Goal: Find specific page/section

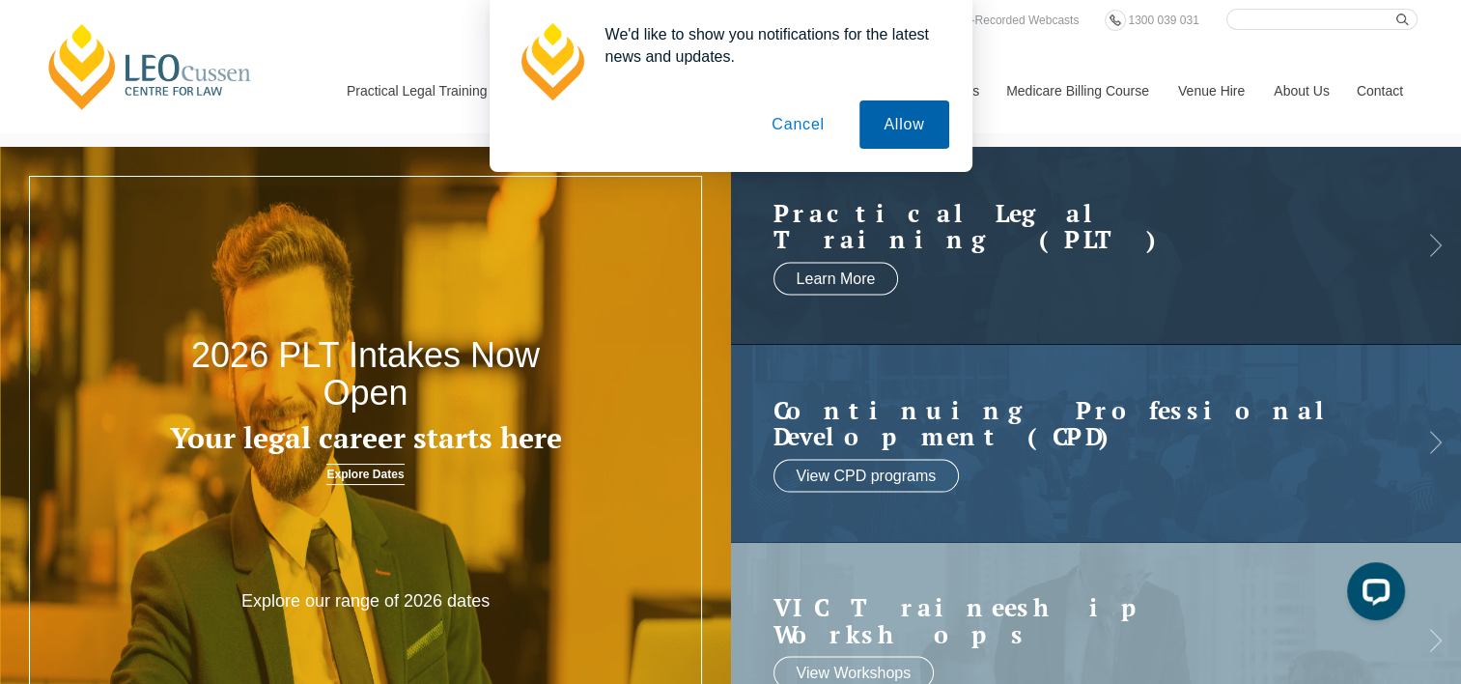
click at [914, 120] on button "Allow" at bounding box center [903, 124] width 89 height 48
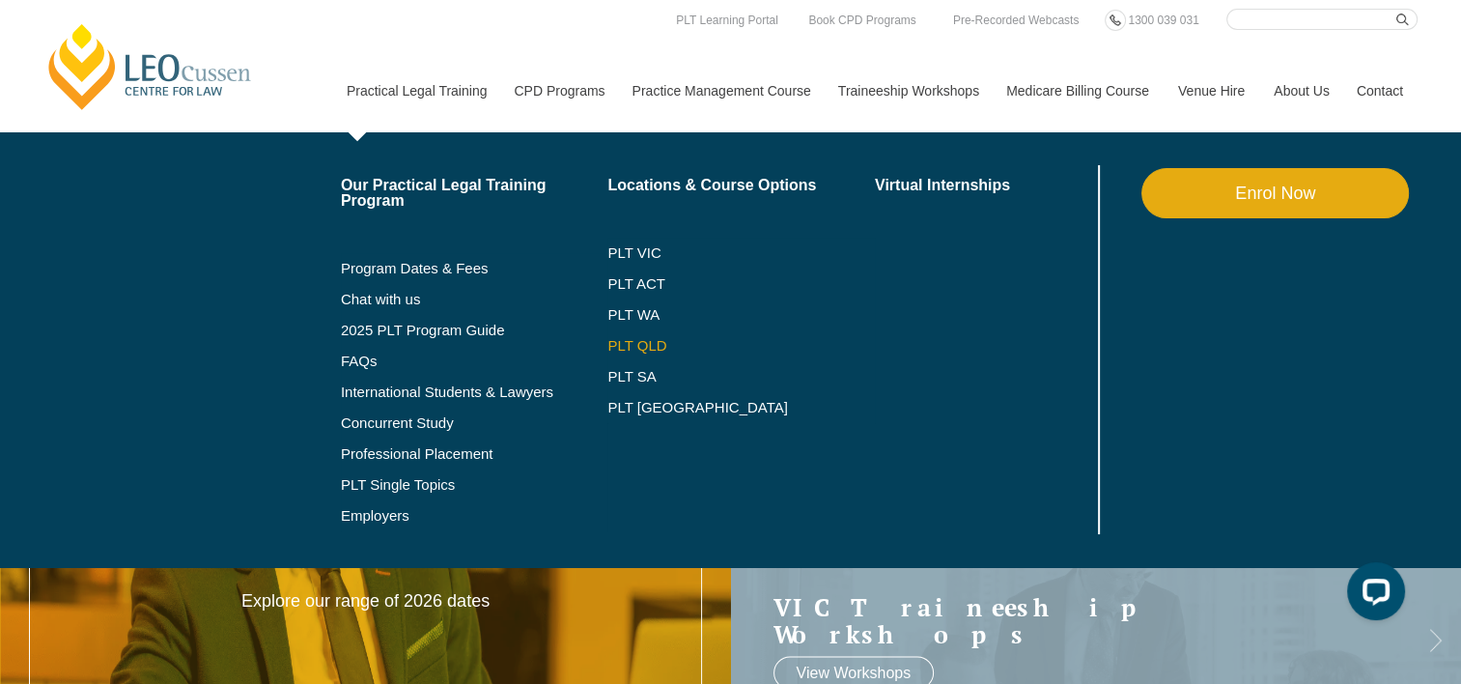
click at [645, 339] on link "PLT QLD" at bounding box center [740, 345] width 267 height 15
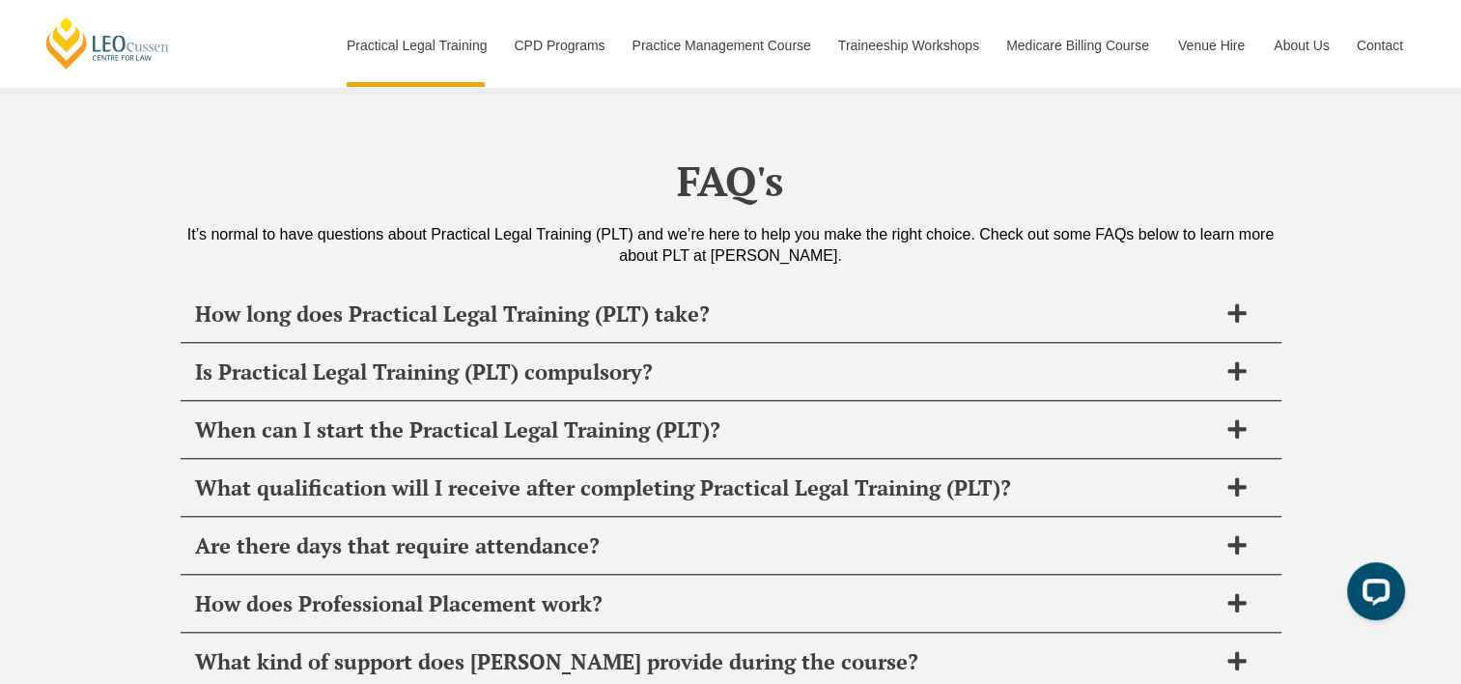
scroll to position [9219, 0]
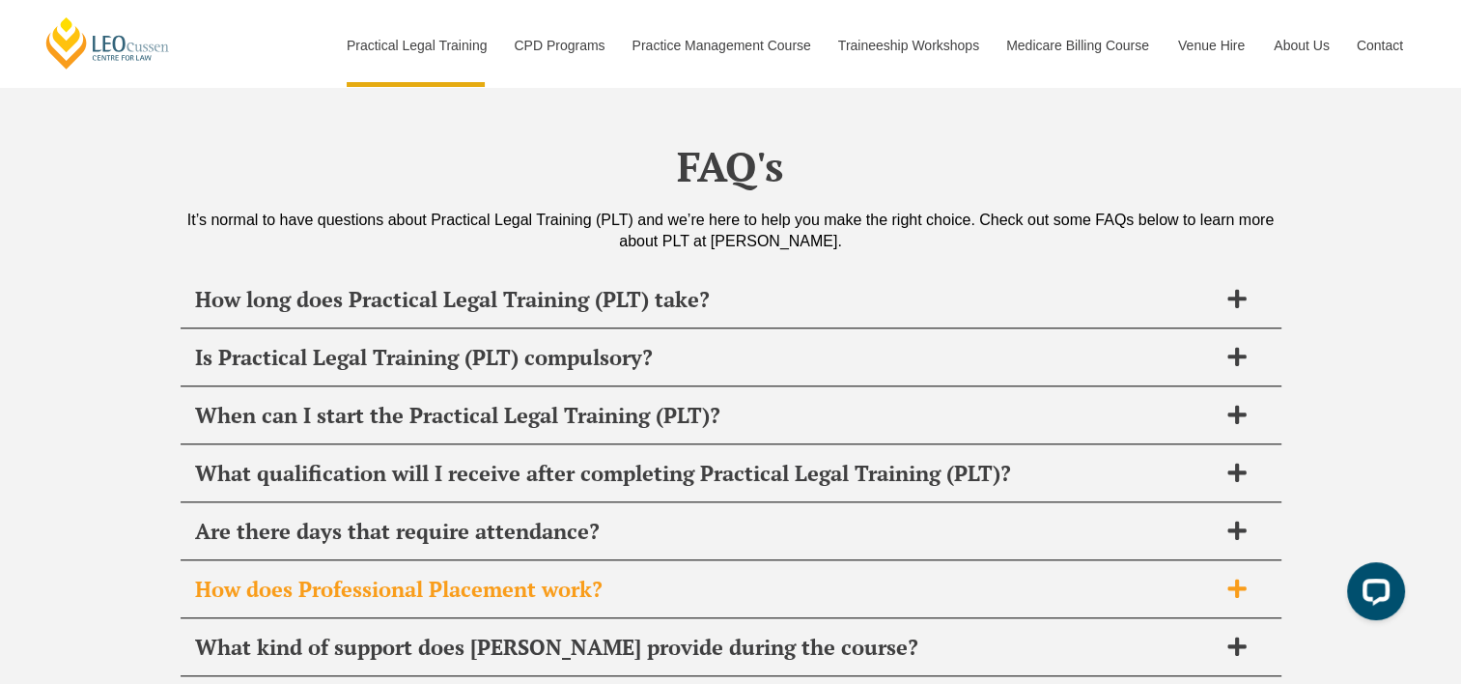
click at [1238, 578] on icon at bounding box center [1236, 587] width 18 height 18
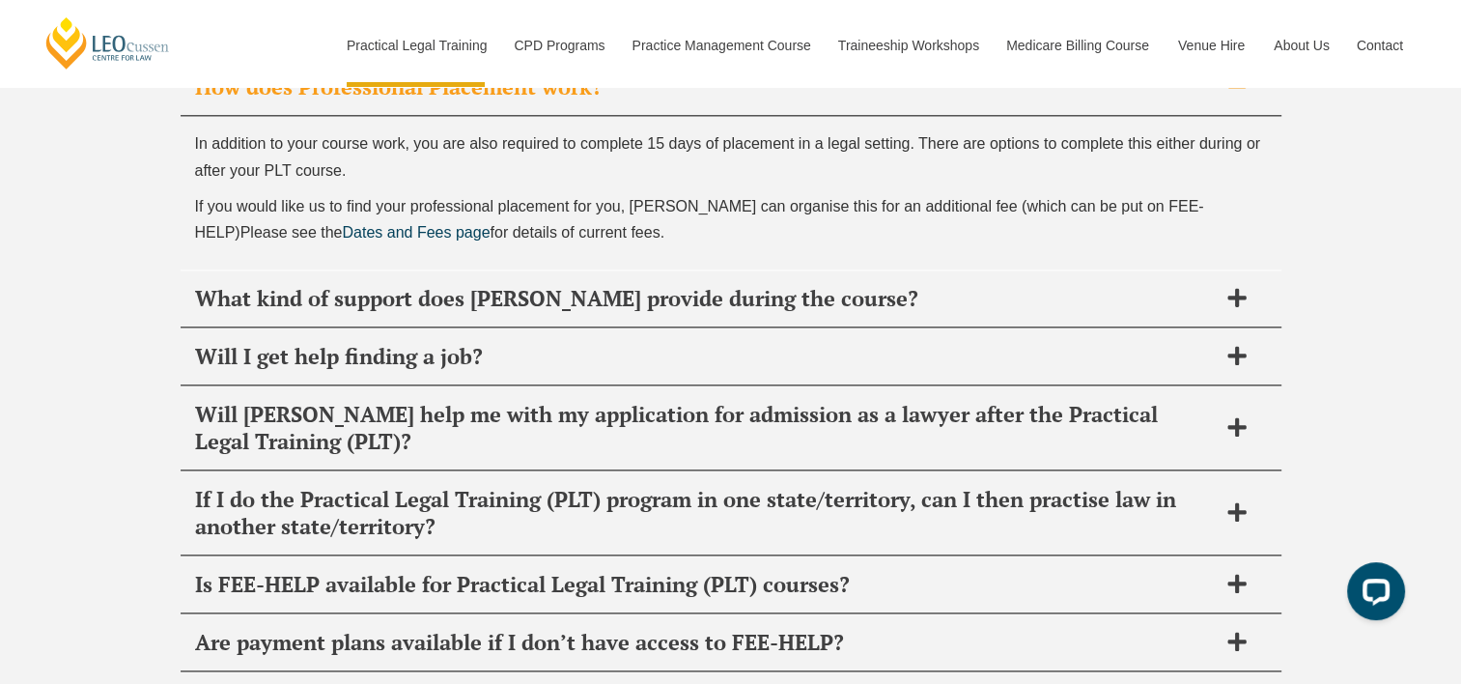
scroll to position [9760, 0]
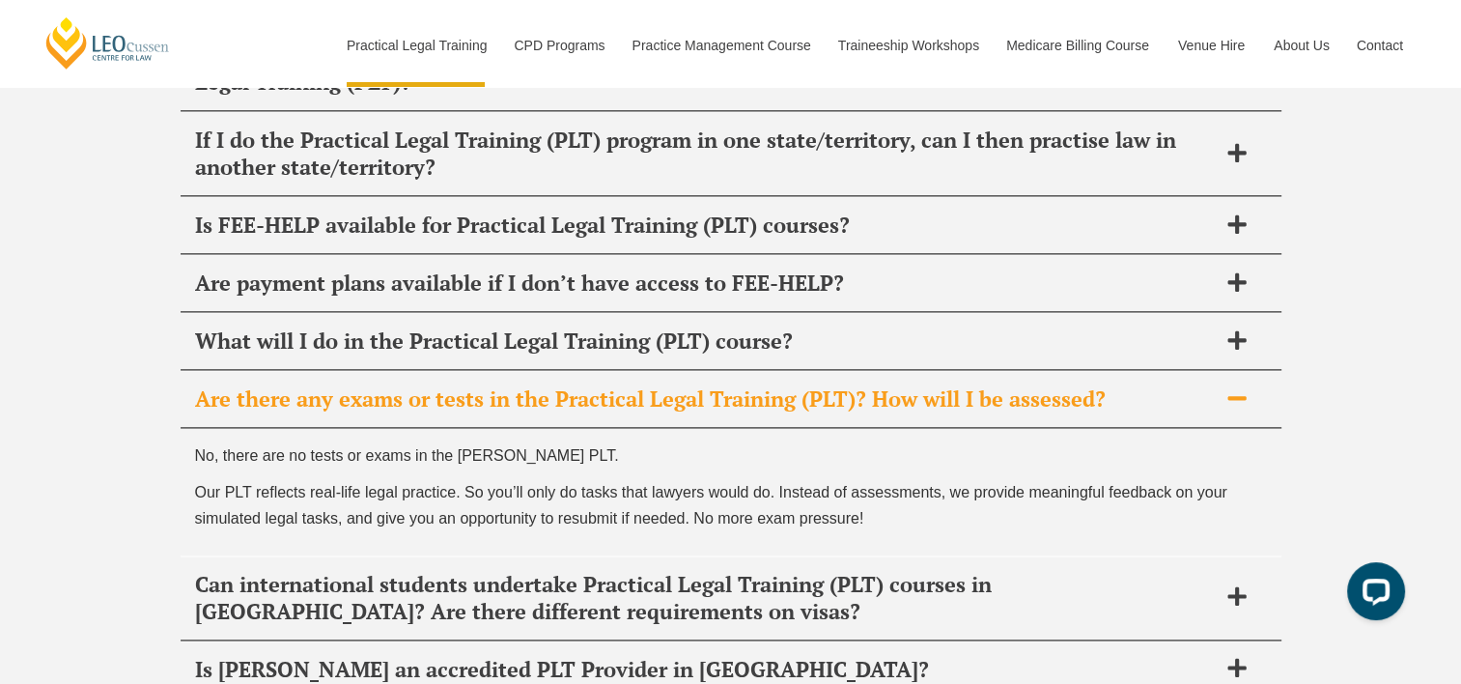
scroll to position [10091, 0]
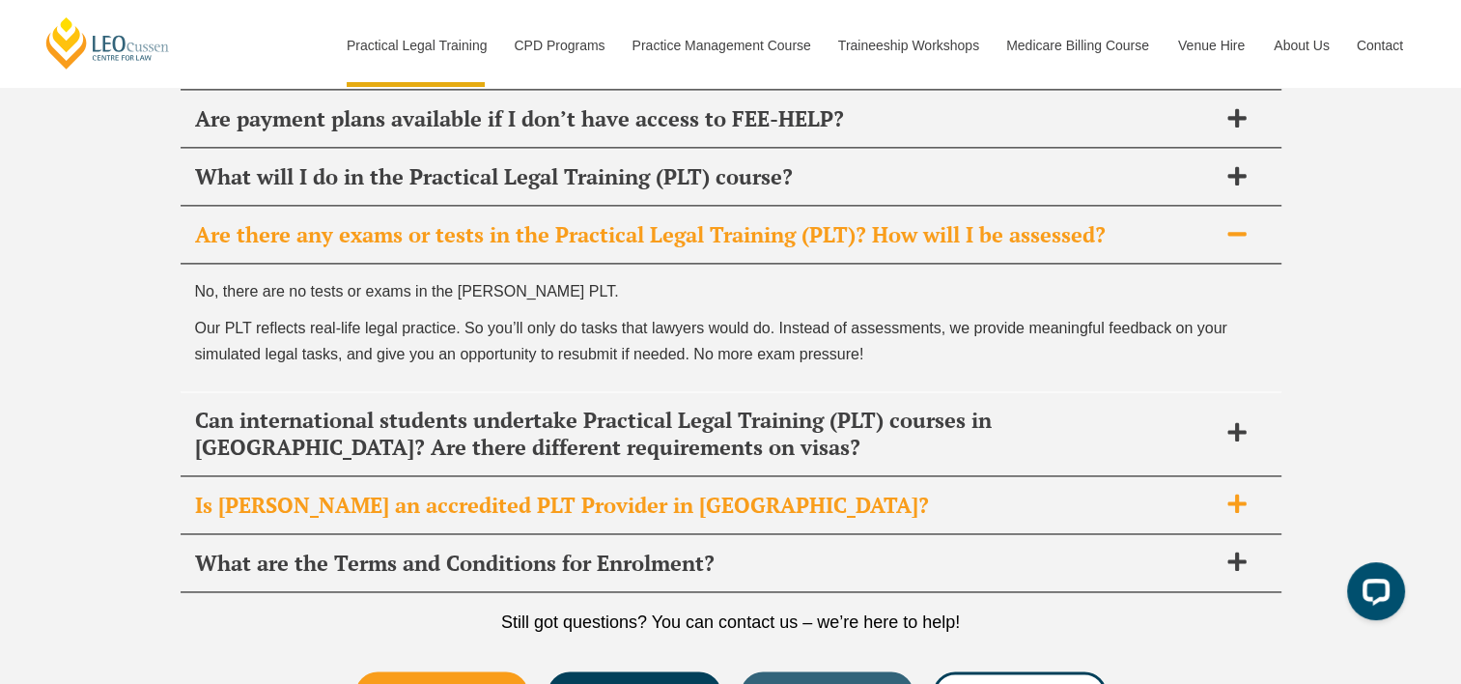
click at [1229, 492] on icon at bounding box center [1236, 502] width 21 height 21
